Goal: Task Accomplishment & Management: Manage account settings

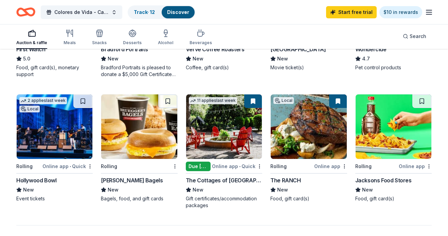
scroll to position [382, 0]
